Goal: Task Accomplishment & Management: Use online tool/utility

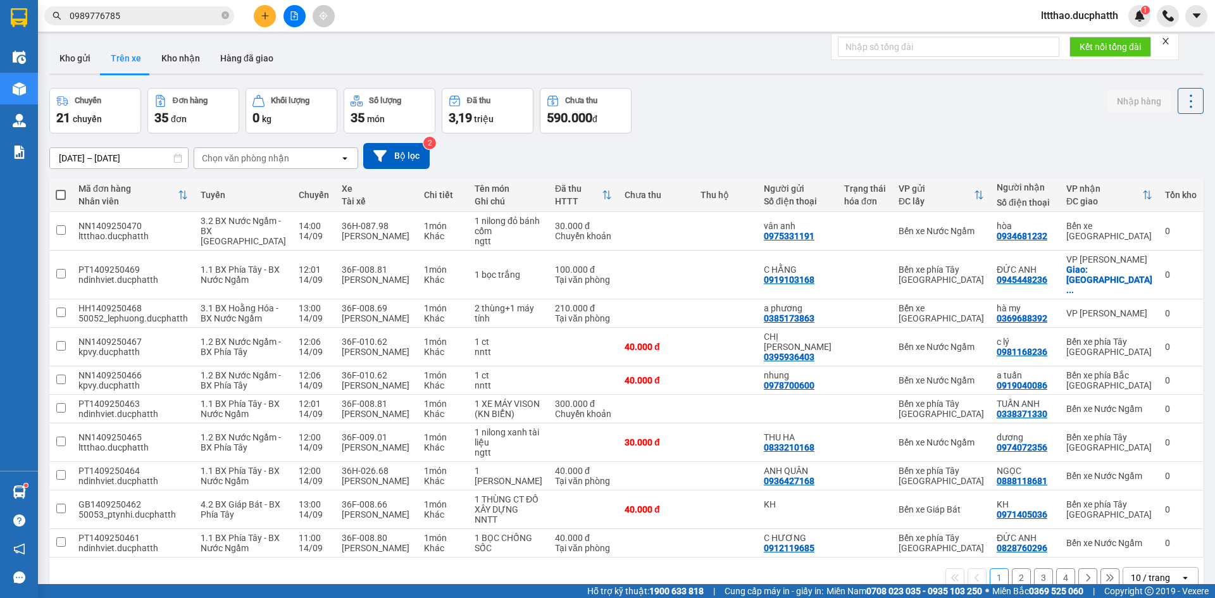
drag, startPoint x: 291, startPoint y: 16, endPoint x: 304, endPoint y: 24, distance: 14.8
click at [292, 16] on icon "file-add" at bounding box center [294, 15] width 9 height 9
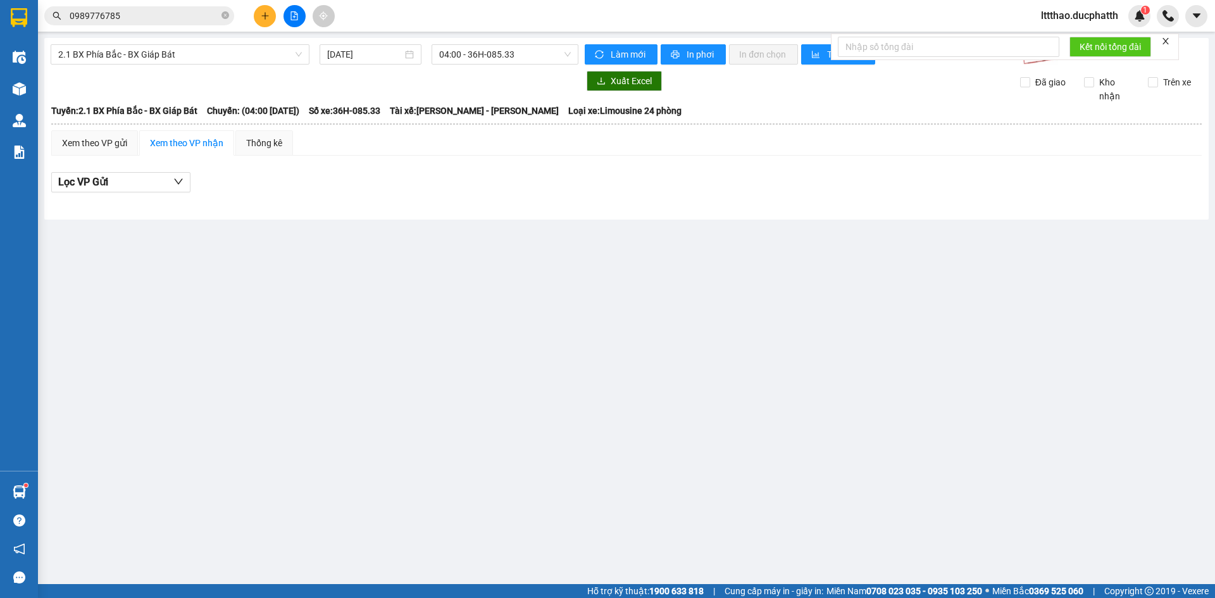
click at [242, 65] on div "2.1 BX Phía Bắc - BX Giáp Bát [DATE] 04:00 - 36H-085.33 Làm mới In phơi In đơn …" at bounding box center [626, 129] width 1164 height 182
click at [202, 56] on span "2.1 BX Phía Bắc - BX Giáp Bát" at bounding box center [180, 54] width 244 height 19
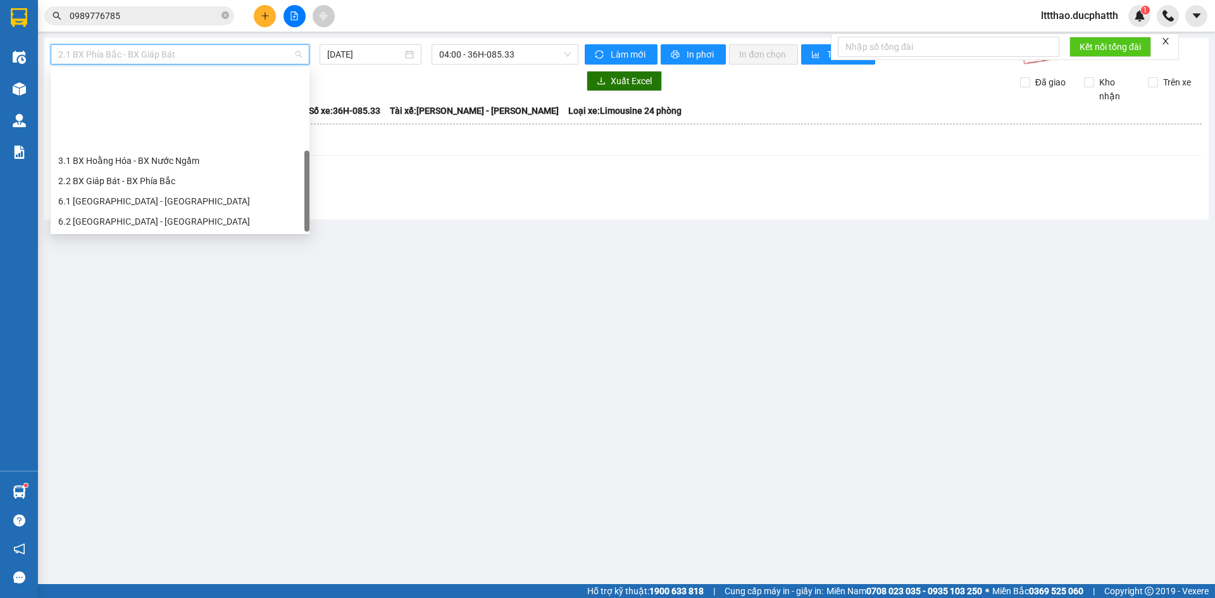
scroll to position [101, 0]
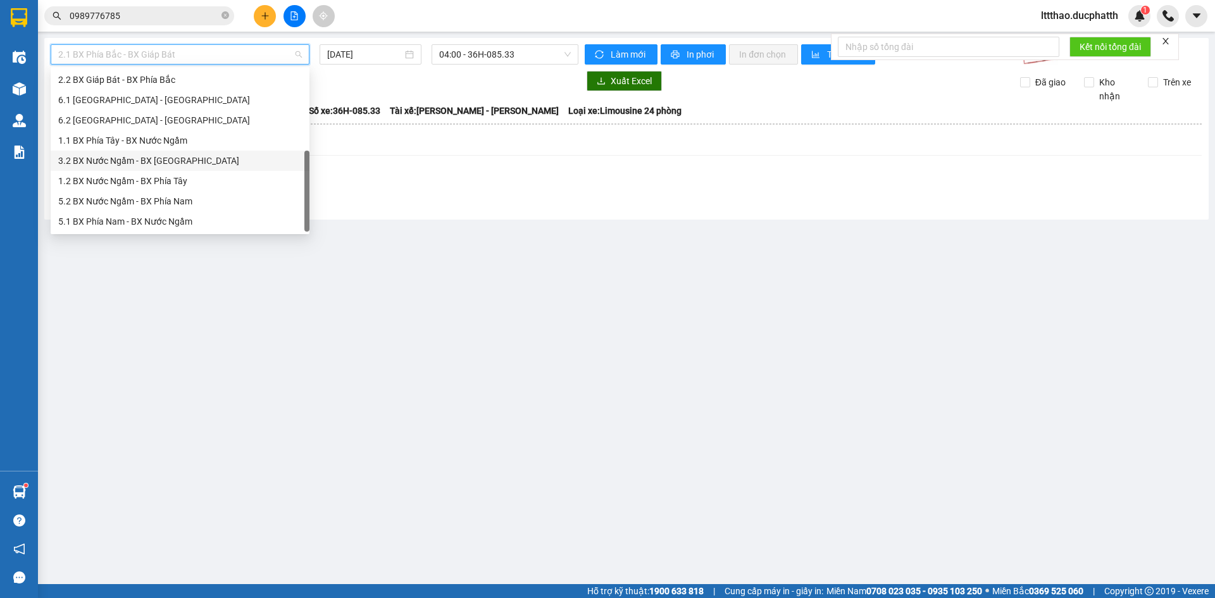
click at [165, 161] on div "3.2 BX Nước Ngầm - BX [GEOGRAPHIC_DATA]" at bounding box center [180, 161] width 244 height 14
type input "[DATE]"
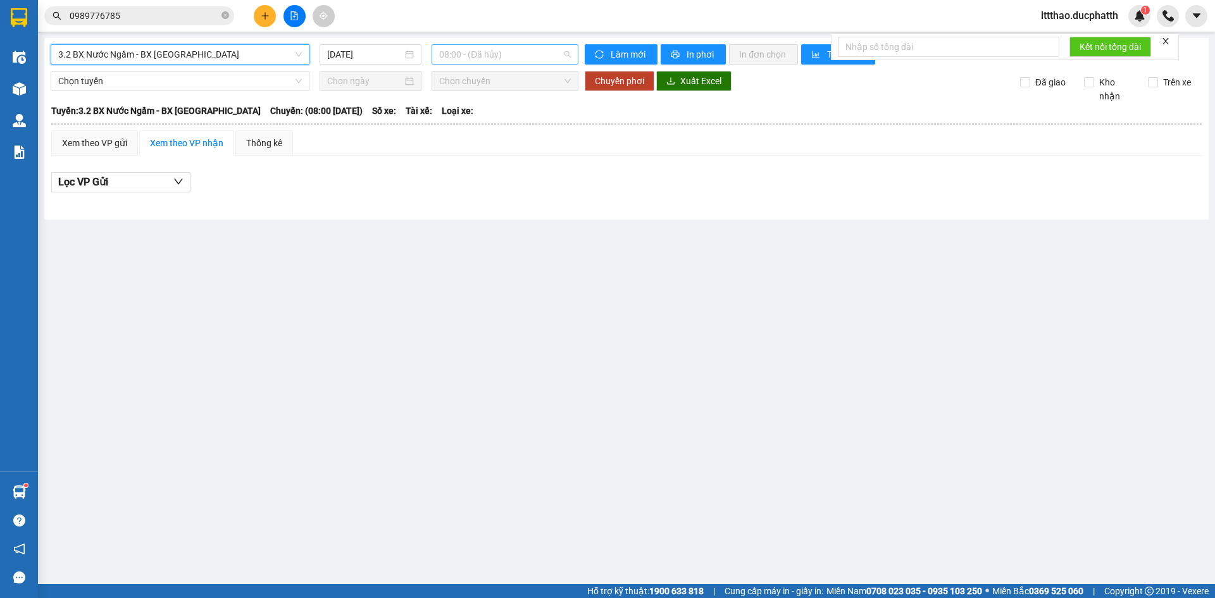
click at [453, 60] on span "08:00 - (Đã hủy)" at bounding box center [505, 54] width 132 height 19
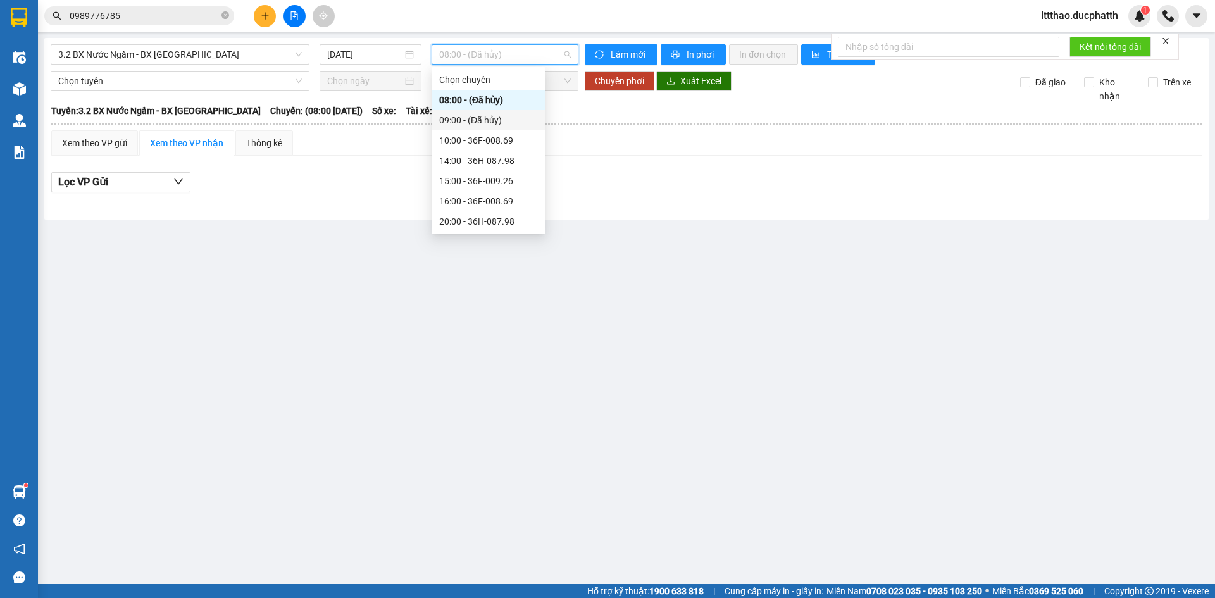
scroll to position [40, 0]
click at [461, 121] on div "14:00 - 36H-087.98" at bounding box center [488, 120] width 99 height 14
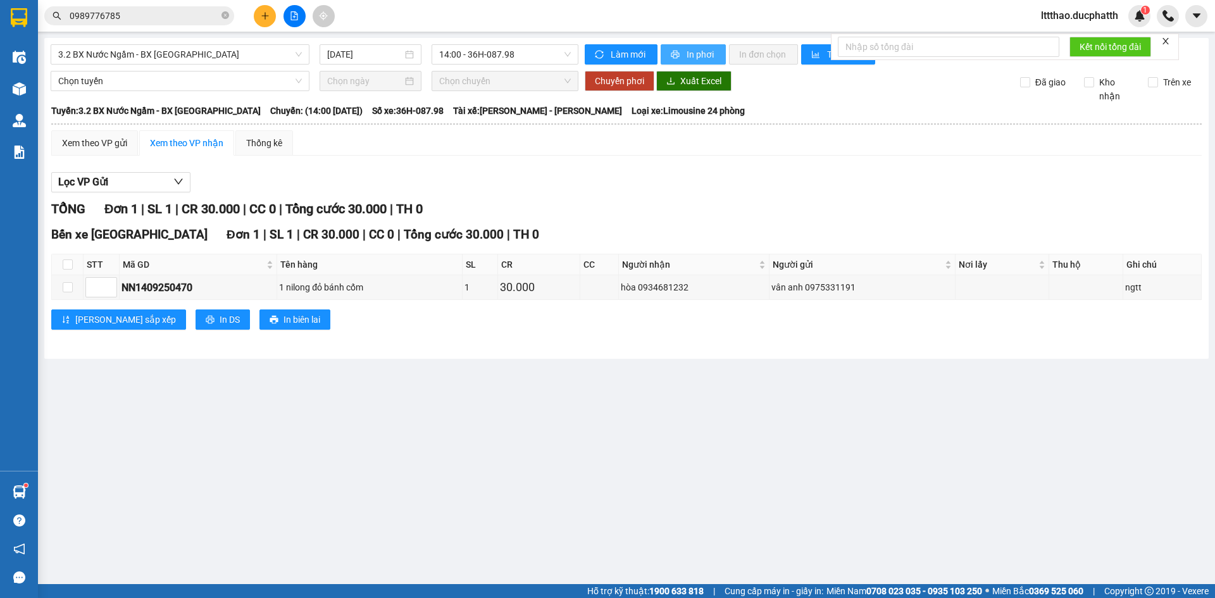
click at [688, 51] on span "In phơi" at bounding box center [701, 54] width 29 height 14
